Goal: Task Accomplishment & Management: Manage account settings

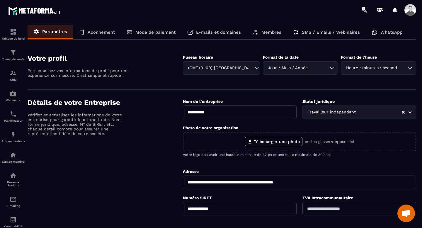
click at [215, 33] on p "E-mails et domaines" at bounding box center [218, 32] width 45 height 5
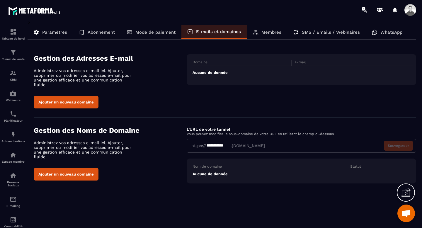
click at [211, 62] on th "Domaine" at bounding box center [241, 63] width 99 height 6
click at [207, 74] on td "Aucune de donnée" at bounding box center [302, 72] width 221 height 13
click at [214, 60] on th "Domaine" at bounding box center [241, 63] width 99 height 6
drag, startPoint x: 292, startPoint y: 63, endPoint x: 298, endPoint y: 63, distance: 5.9
click at [298, 63] on th "E-mail" at bounding box center [341, 63] width 99 height 6
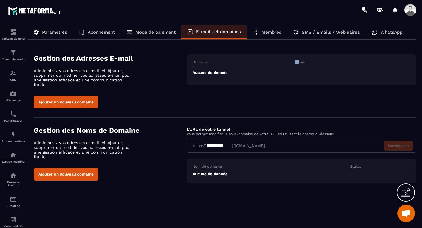
click at [298, 63] on th "E-mail" at bounding box center [341, 63] width 99 height 6
click at [209, 62] on th "Domaine" at bounding box center [241, 63] width 99 height 6
click at [208, 75] on td "Aucune de donnée" at bounding box center [302, 72] width 221 height 13
click at [74, 96] on button "Ajouter un nouveau domaine" at bounding box center [66, 102] width 65 height 13
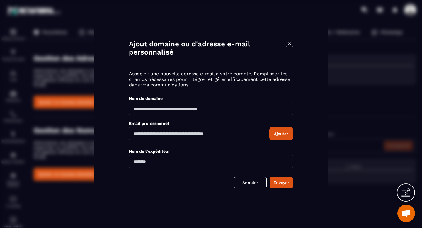
click at [168, 107] on input "Modal window" at bounding box center [211, 108] width 164 height 13
click at [199, 110] on input "Modal window" at bounding box center [211, 108] width 164 height 13
click at [235, 134] on input "Modal window" at bounding box center [197, 133] width 137 height 13
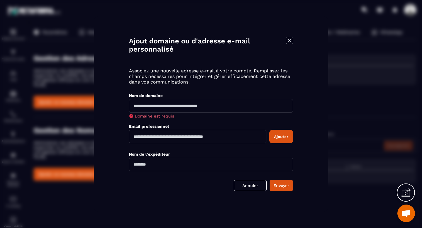
click at [123, 124] on div "Ajout domaine ou d'adresse e-mail personnalisé Associez une nouvelle adresse e-…" at bounding box center [211, 113] width 234 height 195
click at [288, 41] on icon "Modal window" at bounding box center [289, 40] width 7 height 7
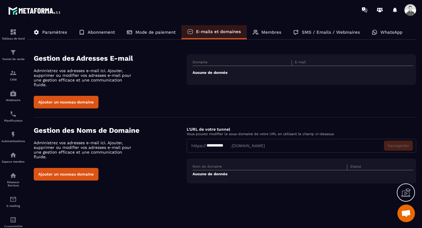
click at [401, 186] on div at bounding box center [406, 192] width 18 height 18
